Goal: Transaction & Acquisition: Purchase product/service

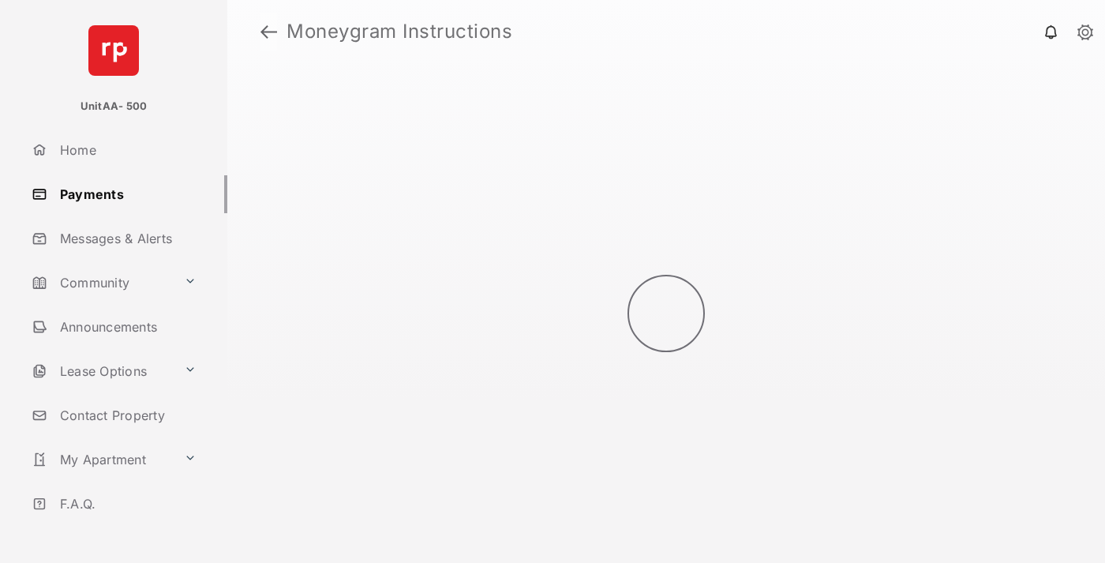
click at [268, 32] on link at bounding box center [268, 32] width 17 height 38
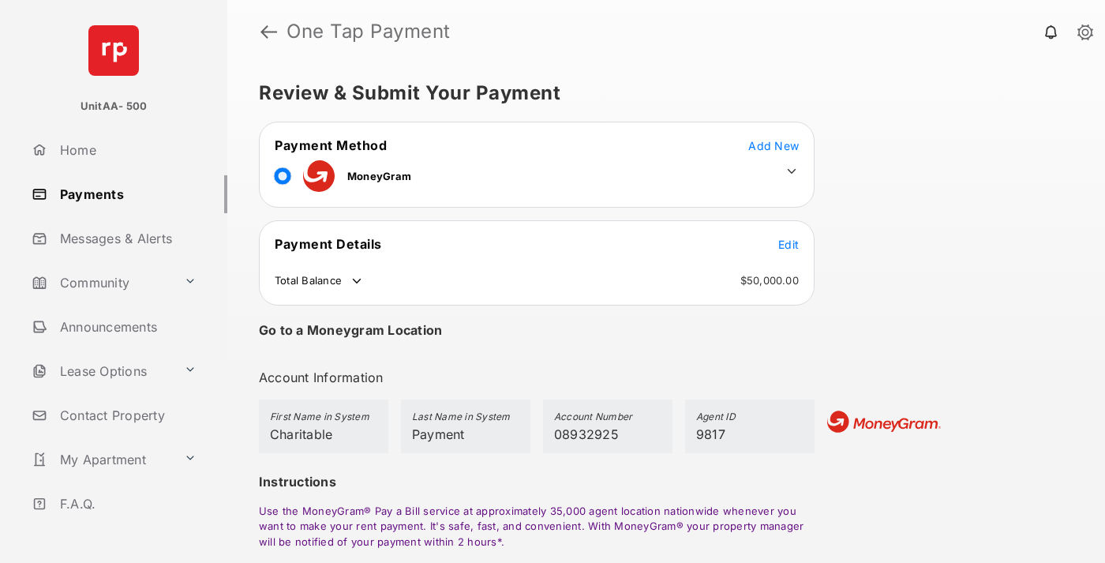
click at [788, 244] on span "Edit" at bounding box center [788, 244] width 21 height 13
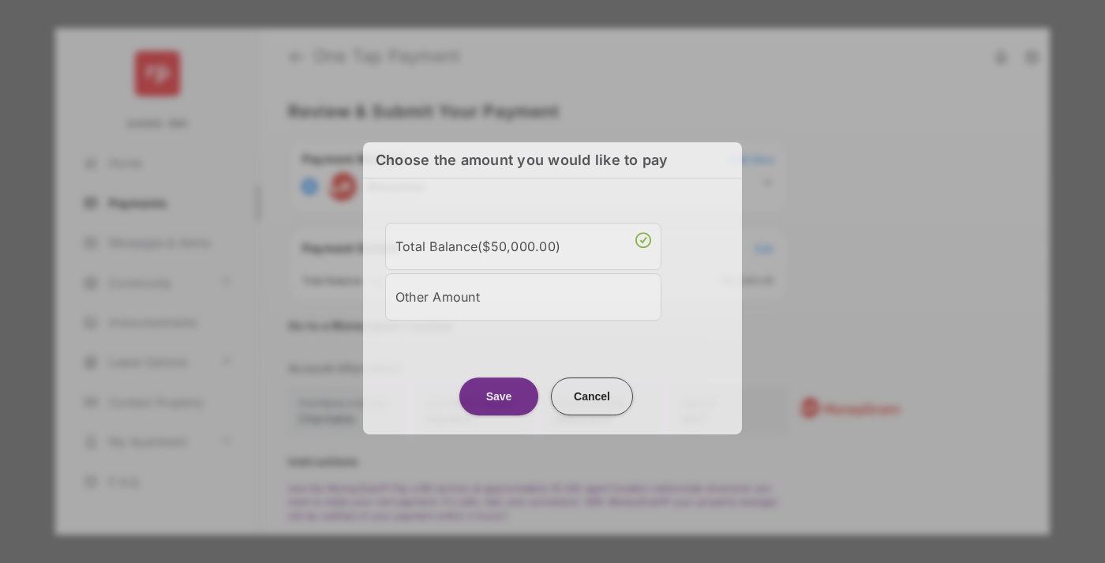
click at [523, 290] on div "Other Amount" at bounding box center [523, 296] width 256 height 27
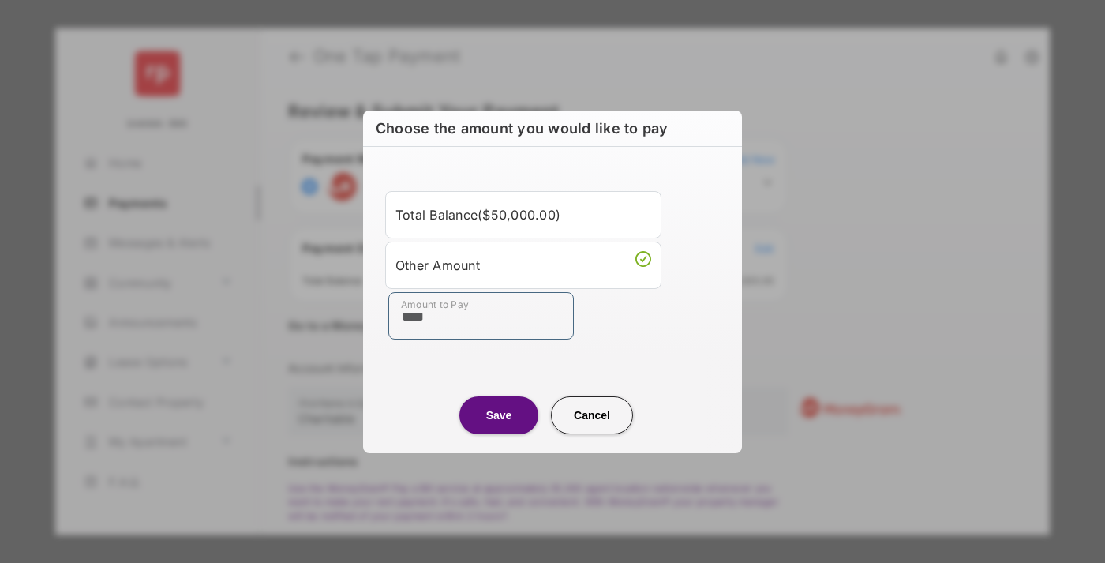
type input "****"
click at [499, 414] on button "Save" at bounding box center [498, 415] width 79 height 38
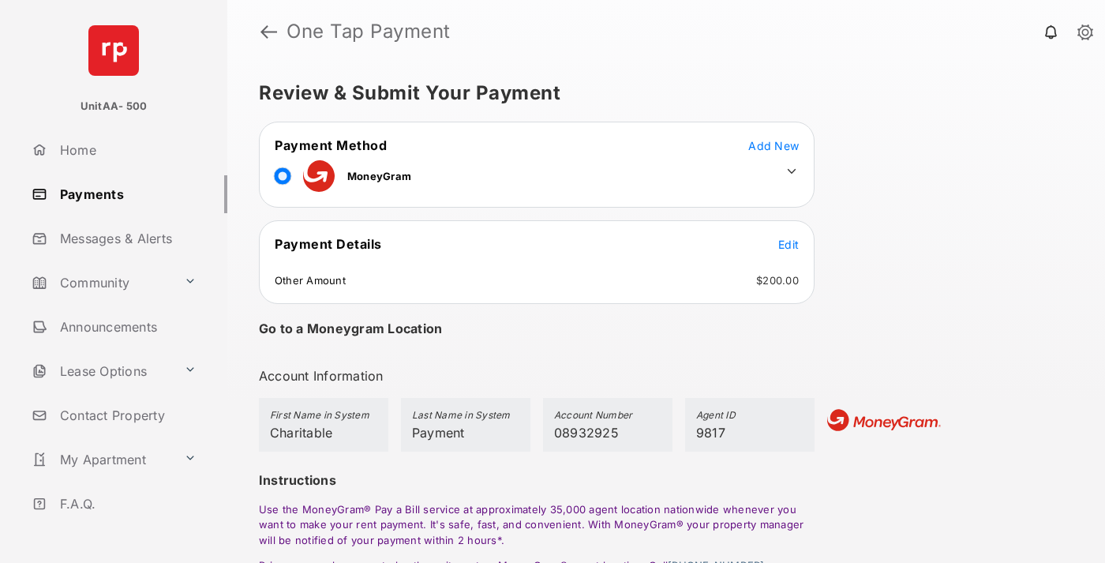
click at [792, 171] on icon at bounding box center [792, 171] width 14 height 14
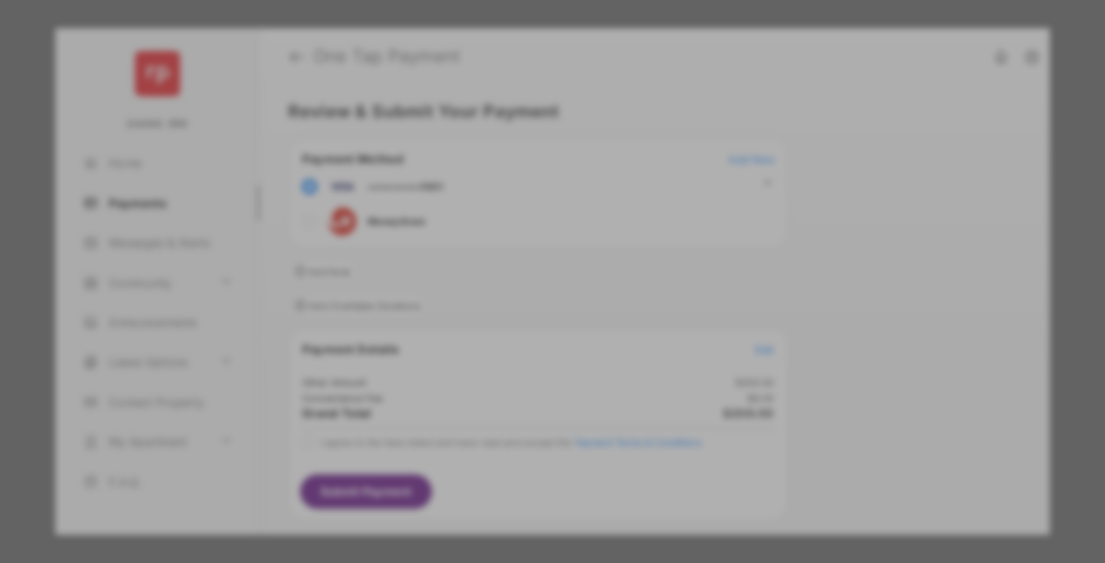
click at [548, 190] on div "Operation Smile" at bounding box center [548, 197] width 224 height 14
click at [504, 497] on button "Save" at bounding box center [505, 516] width 79 height 38
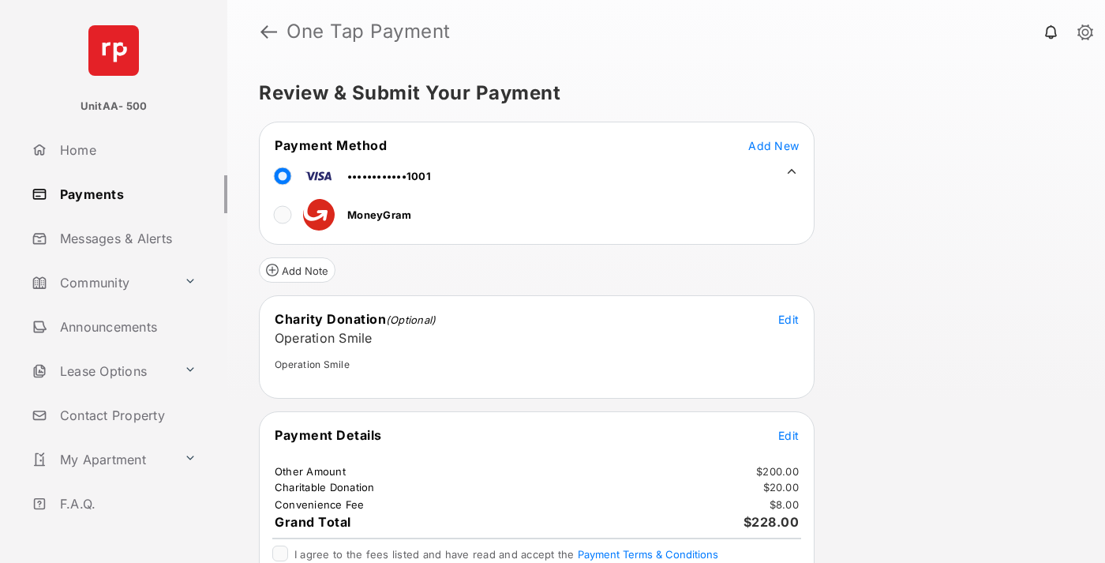
click at [788, 435] on span "Edit" at bounding box center [788, 435] width 21 height 13
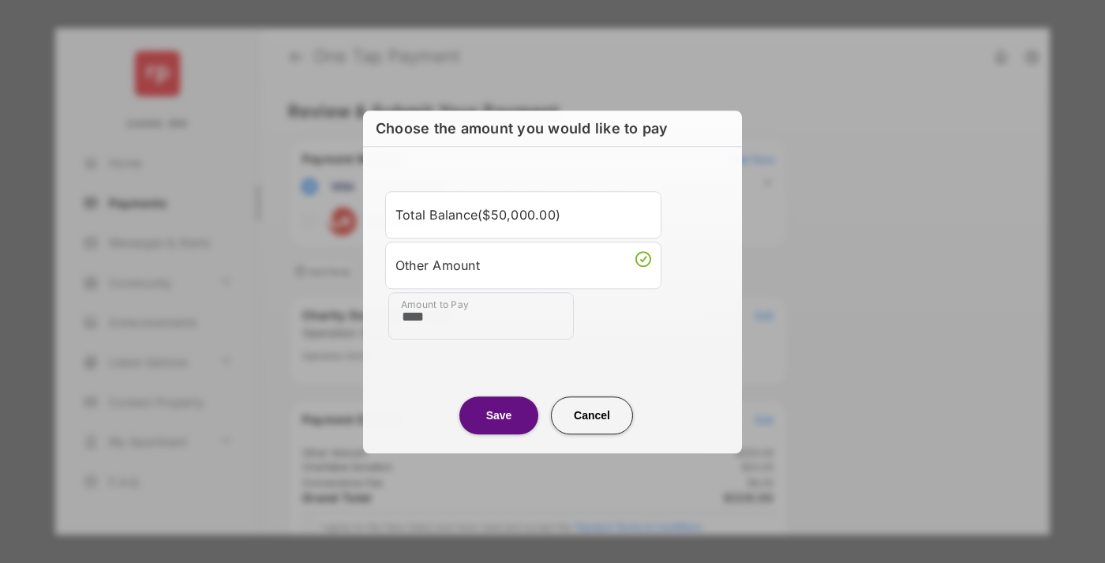
click at [499, 414] on button "Save" at bounding box center [498, 415] width 79 height 38
